Goal: Task Accomplishment & Management: Manage account settings

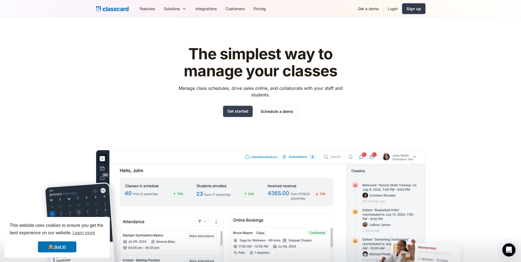
click at [421, 8] on div "Sign up" at bounding box center [414, 9] width 15 height 6
click at [391, 6] on link "Login" at bounding box center [392, 8] width 19 height 12
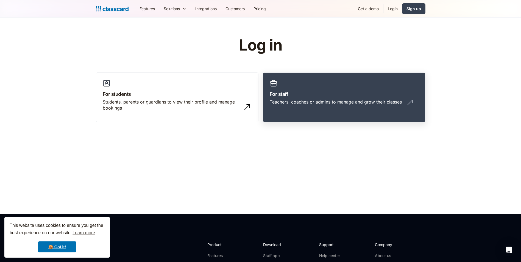
click at [372, 95] on h3 "For staff" at bounding box center [344, 93] width 149 height 7
